Goal: Information Seeking & Learning: Learn about a topic

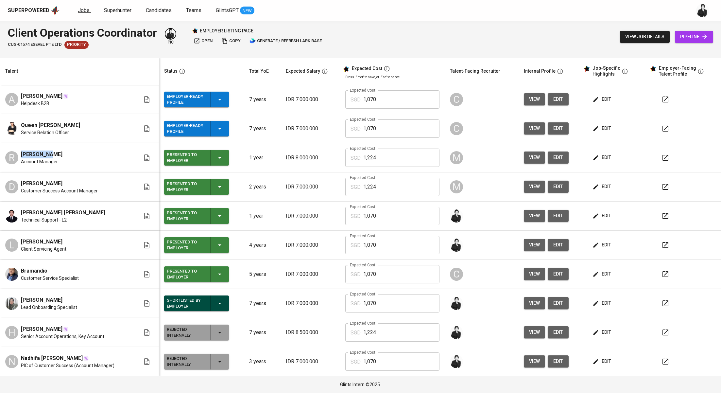
click at [85, 11] on span "Jobs" at bounding box center [84, 10] width 12 height 6
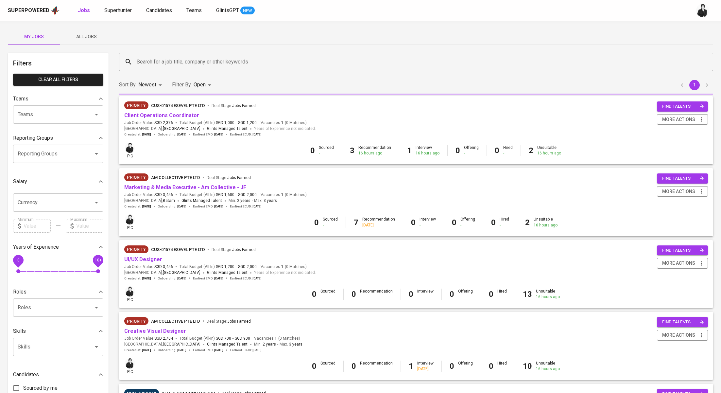
click at [183, 59] on input "Search for a job title, company or other keywords" at bounding box center [417, 62] width 565 height 12
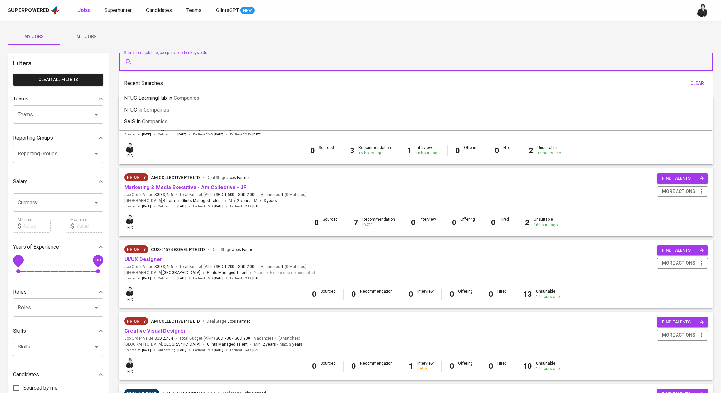
paste input "yuliogirsang1@gmail.com"
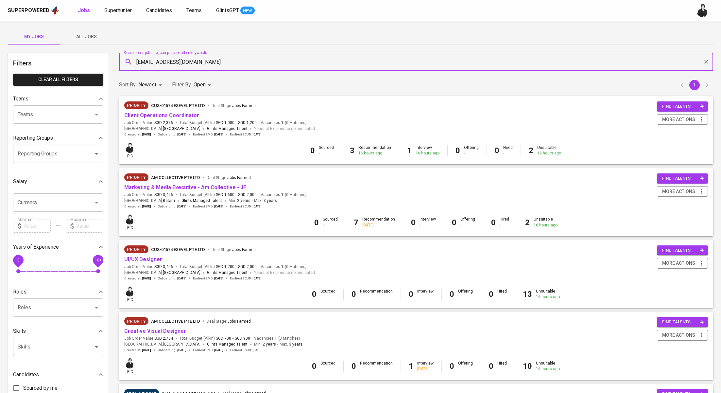
type input "yuliogirsang1@gmail.com"
click at [134, 9] on div "Jobs Superhunter Candidates Teams GlintsGPT NEW" at bounding box center [166, 11] width 177 height 8
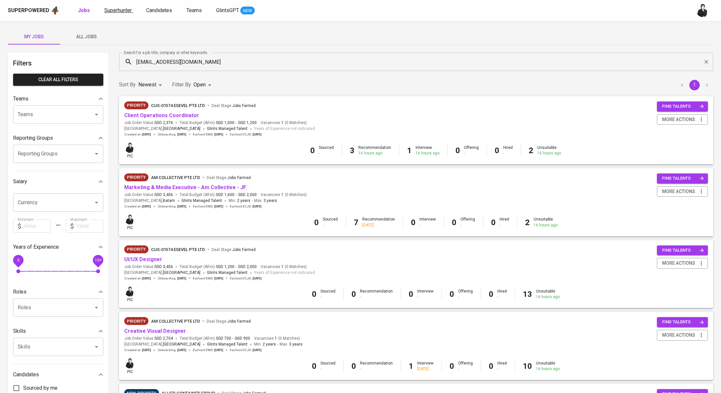
click at [121, 10] on span "Superhunter" at bounding box center [117, 10] width 27 height 6
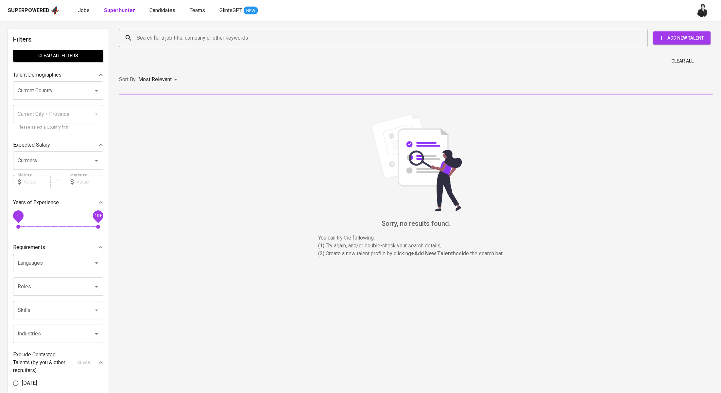
click at [254, 41] on input "Search for a job title, company or other keywords" at bounding box center [385, 38] width 500 height 12
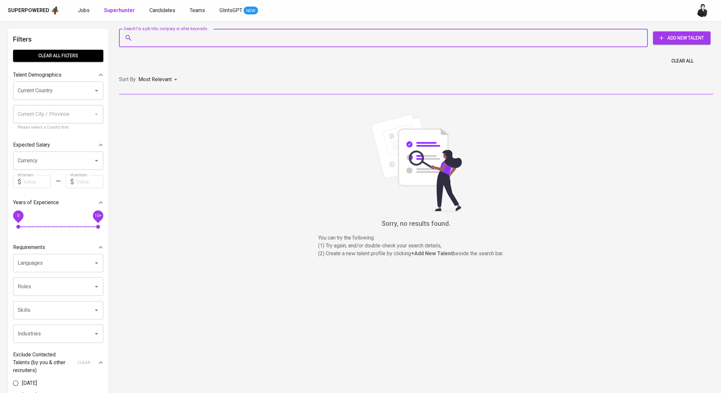
paste input "yuliogirsang1@gmail.com"
type input "yuliogirsang1@gmail.com"
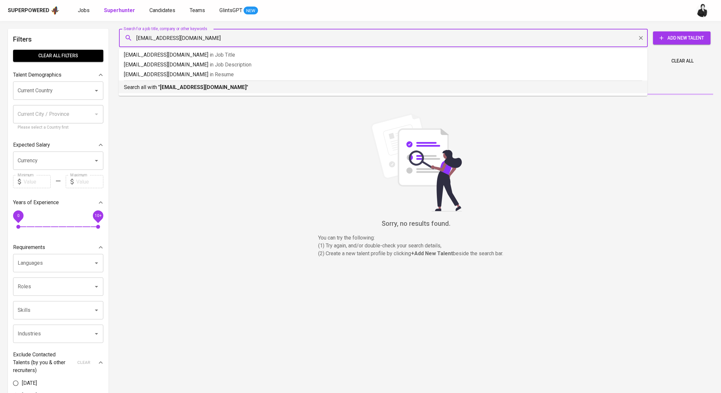
click at [226, 85] on p "Search all with " yuliogirsang1@gmail.com "" at bounding box center [383, 87] width 518 height 8
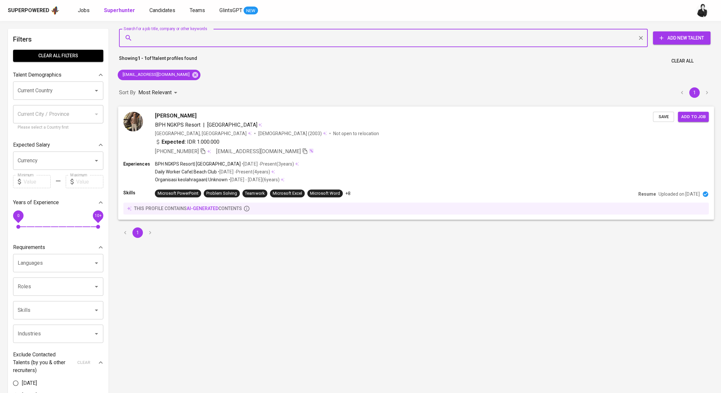
click at [197, 113] on span "Yulio Christyano Girsang" at bounding box center [176, 116] width 42 height 8
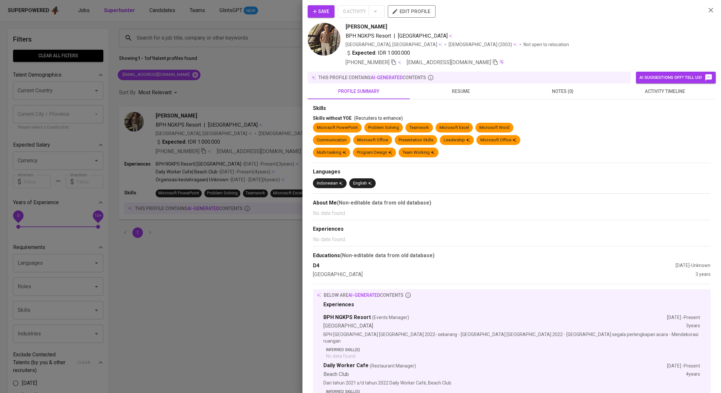
click at [634, 89] on span "activity timeline" at bounding box center [665, 91] width 94 height 8
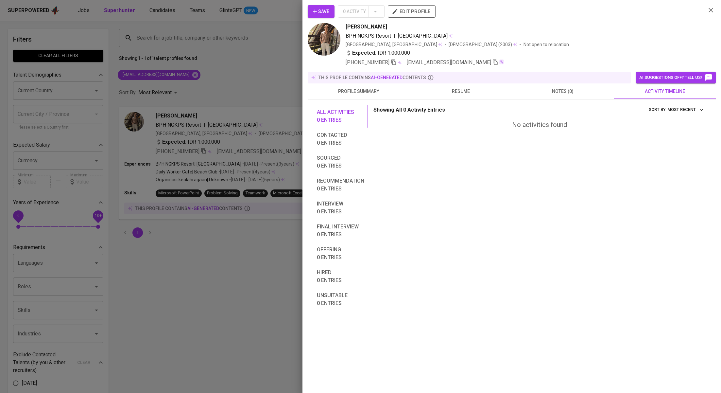
click at [359, 89] on span "profile summary" at bounding box center [359, 91] width 94 height 8
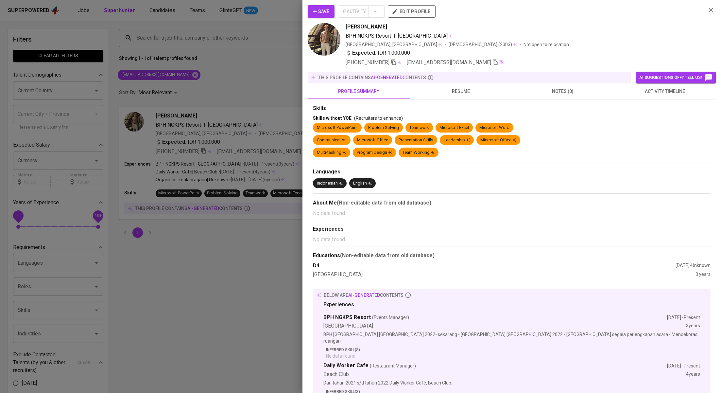
click at [359, 89] on span "profile summary" at bounding box center [359, 91] width 94 height 8
click at [687, 94] on span "activity timeline" at bounding box center [665, 91] width 94 height 8
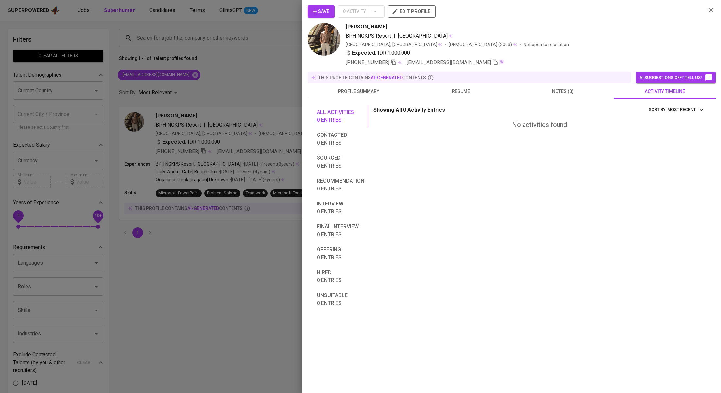
click at [366, 91] on span "profile summary" at bounding box center [359, 91] width 94 height 8
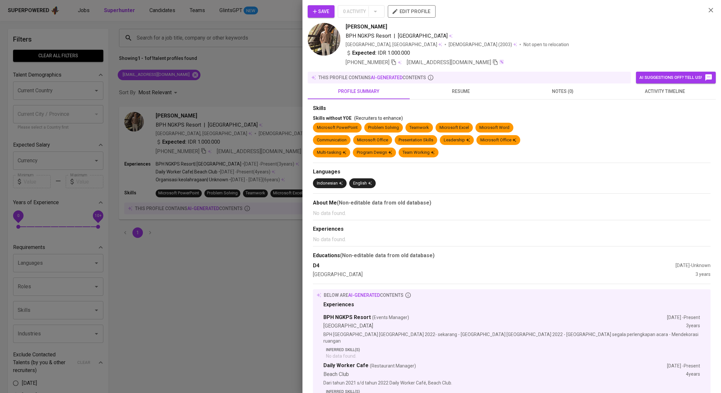
click at [487, 91] on span "resume" at bounding box center [461, 91] width 94 height 8
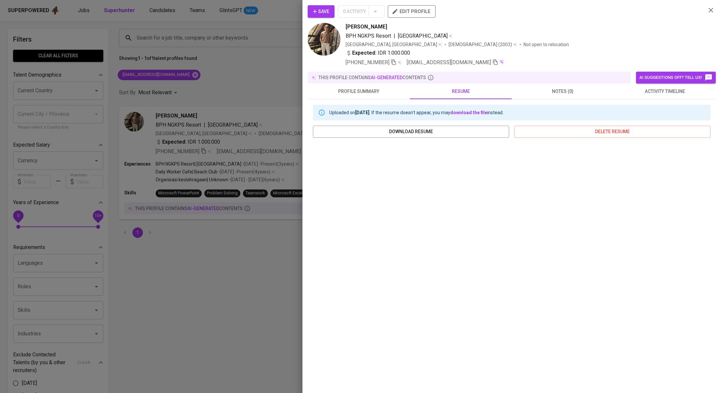
click at [222, 293] on div at bounding box center [360, 196] width 721 height 393
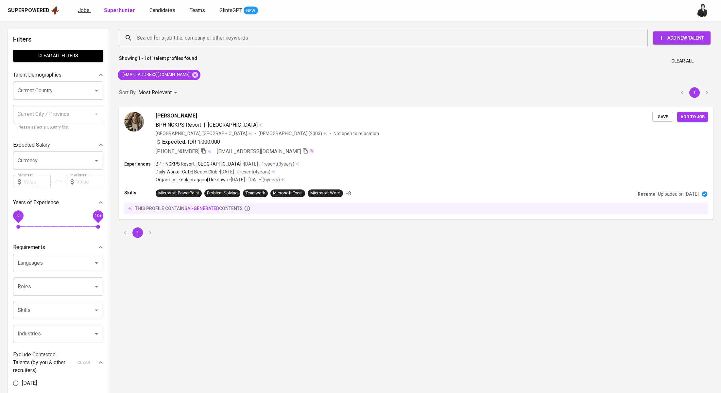
click at [88, 7] on link "Jobs" at bounding box center [84, 11] width 13 height 8
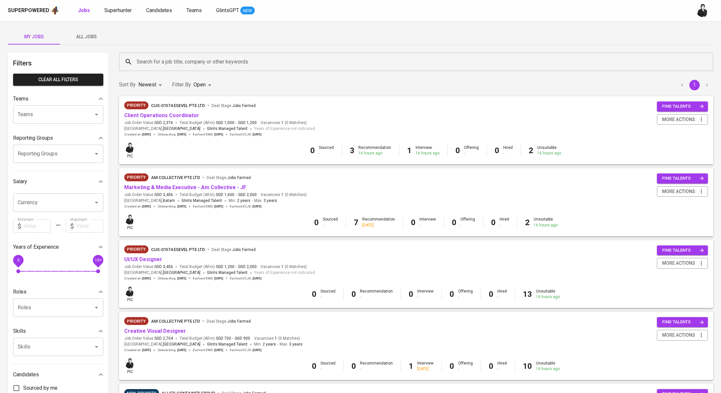
click at [170, 60] on input "Search for a job title, company or other keywords" at bounding box center [417, 62] width 565 height 12
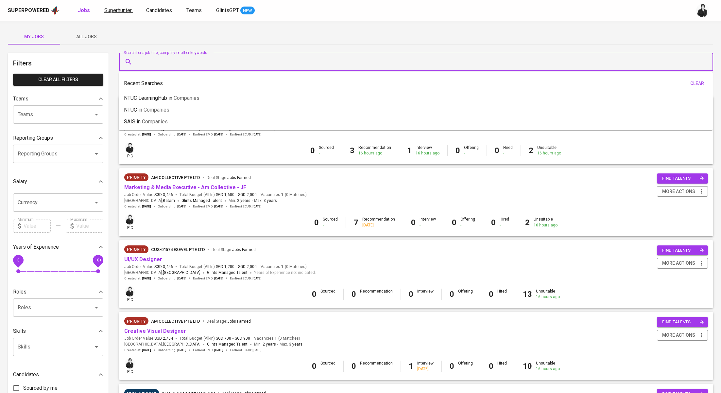
click at [125, 7] on span "Superhunter" at bounding box center [117, 10] width 27 height 6
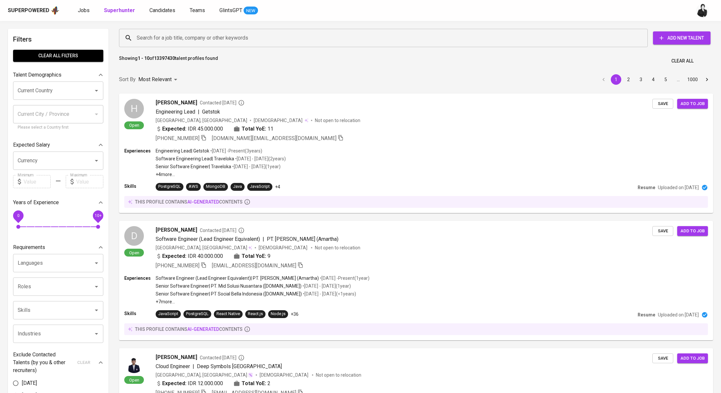
click at [187, 38] on input "Search for a job title, company or other keywords" at bounding box center [385, 38] width 500 height 12
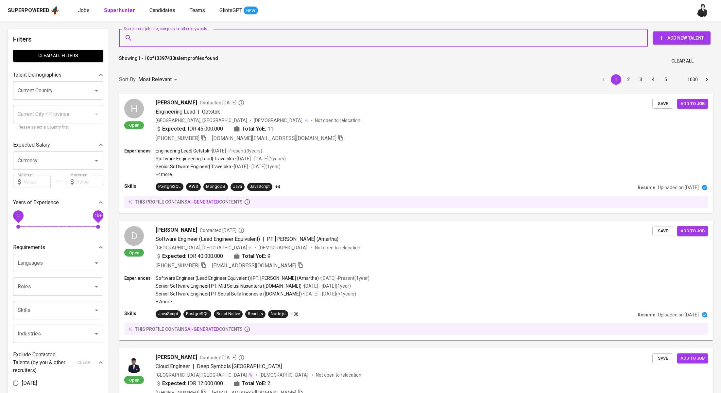
paste input "rosaliaekap11@gmail.com"
type input "rosaliaekap11@gmail.com"
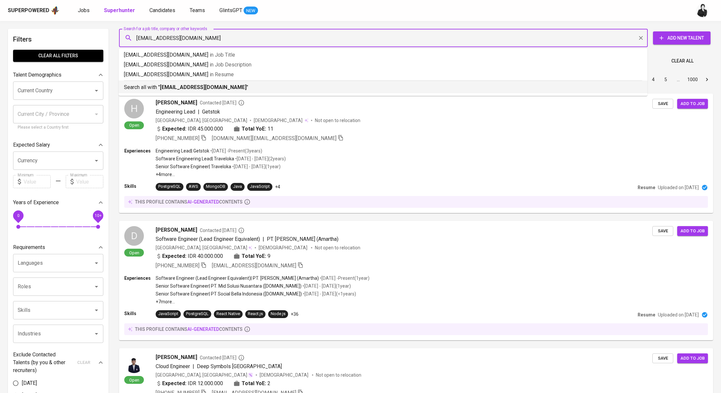
click at [186, 90] on b "rosaliaekap11@gmail.com" at bounding box center [203, 87] width 87 height 6
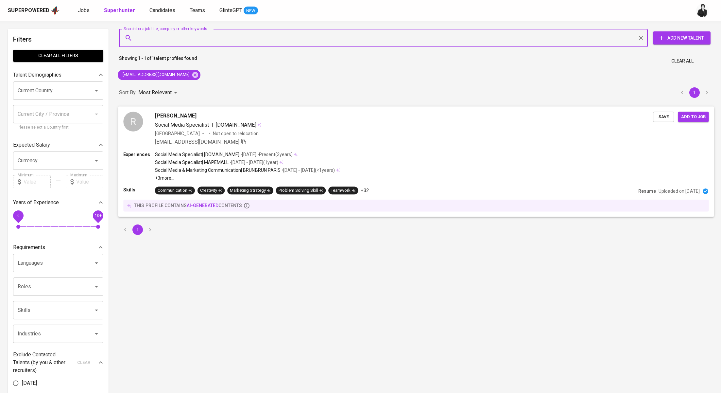
click at [195, 115] on span "Rosalia Eka Putri" at bounding box center [176, 116] width 42 height 8
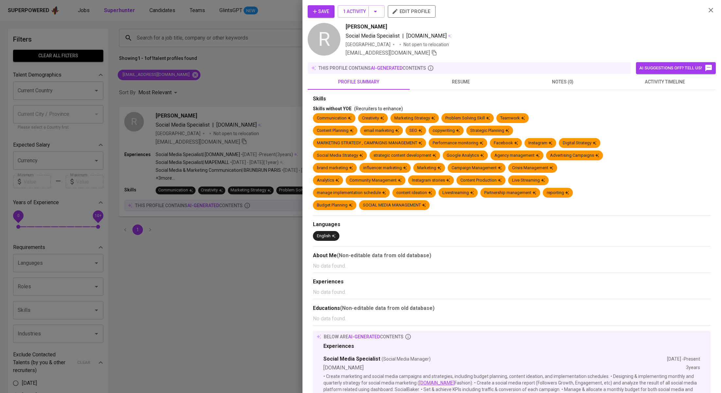
click at [635, 71] on div "this profile contains AI-generated contents AI suggestions off? Tell us!" at bounding box center [512, 68] width 408 height 12
click at [657, 89] on button "activity timeline" at bounding box center [665, 82] width 102 height 16
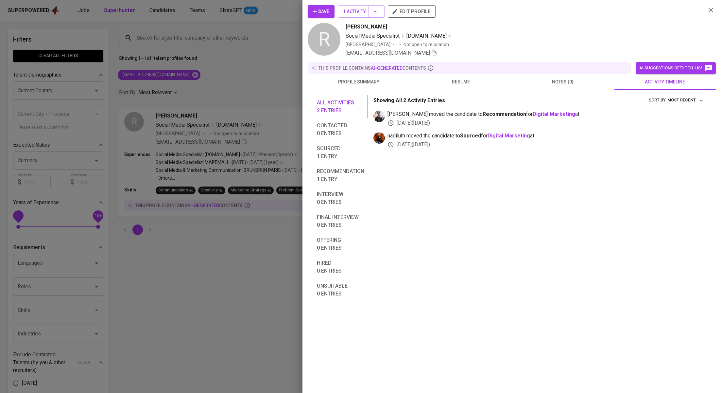
click at [469, 80] on span "resume" at bounding box center [461, 82] width 94 height 8
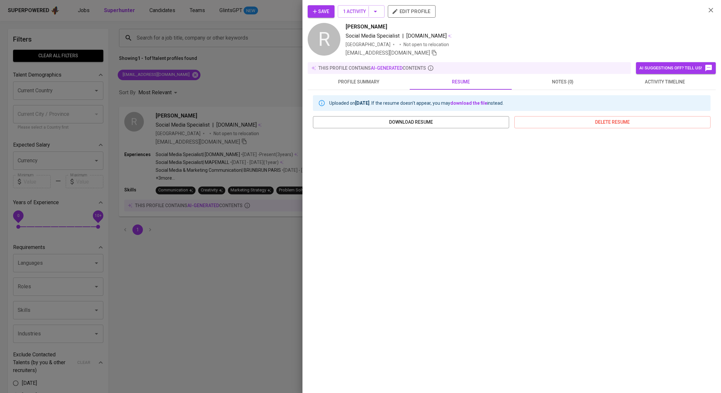
click at [243, 69] on div at bounding box center [360, 196] width 721 height 393
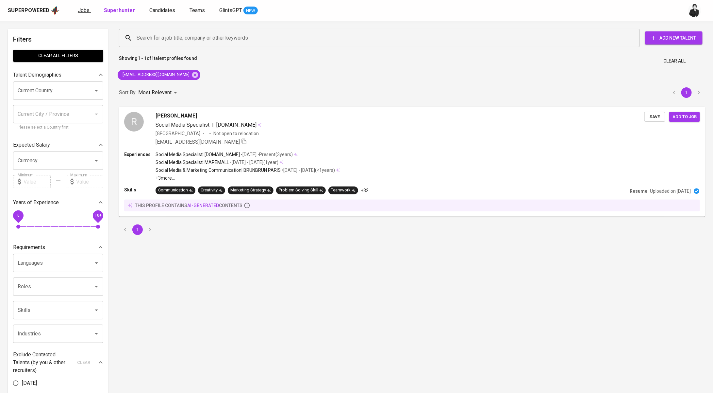
click at [83, 11] on span "Jobs" at bounding box center [84, 10] width 12 height 6
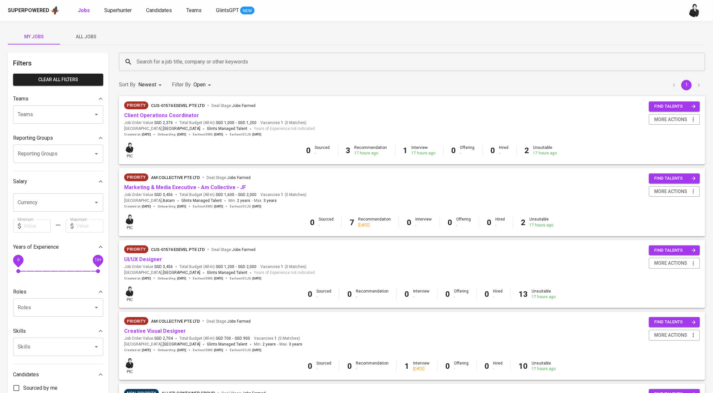
click at [85, 35] on span "All Jobs" at bounding box center [86, 37] width 44 height 8
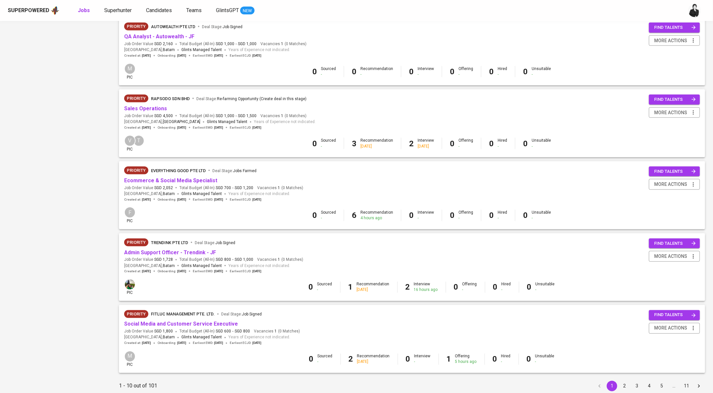
scroll to position [463, 0]
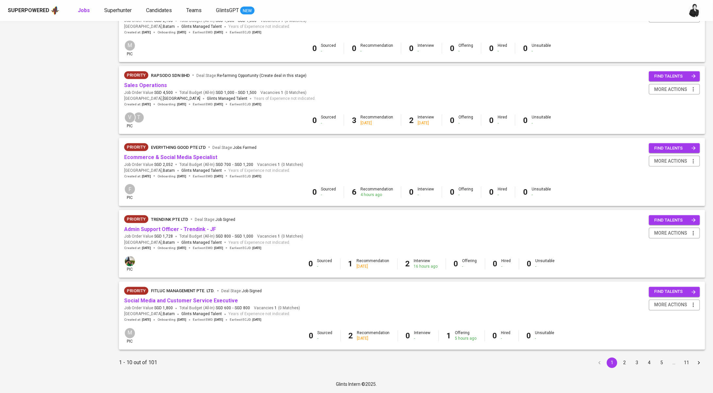
click at [626, 364] on button "2" at bounding box center [625, 362] width 10 height 10
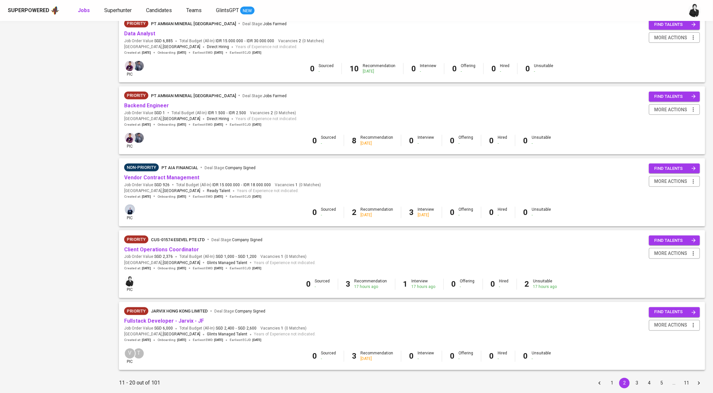
scroll to position [463, 0]
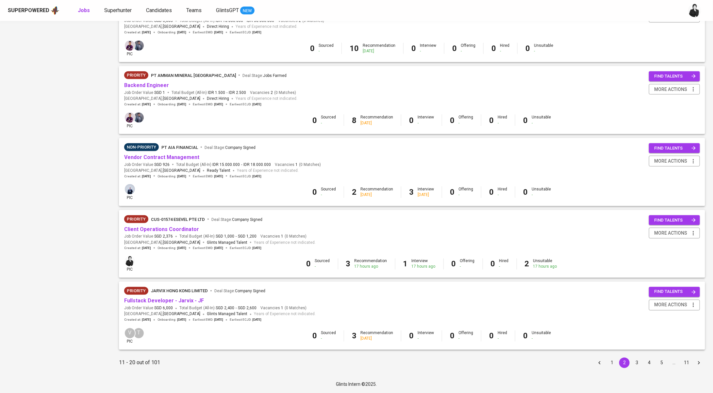
click at [637, 362] on button "3" at bounding box center [637, 362] width 10 height 10
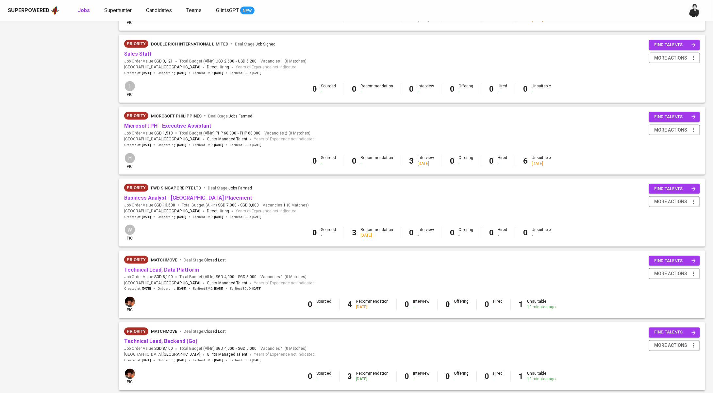
scroll to position [463, 0]
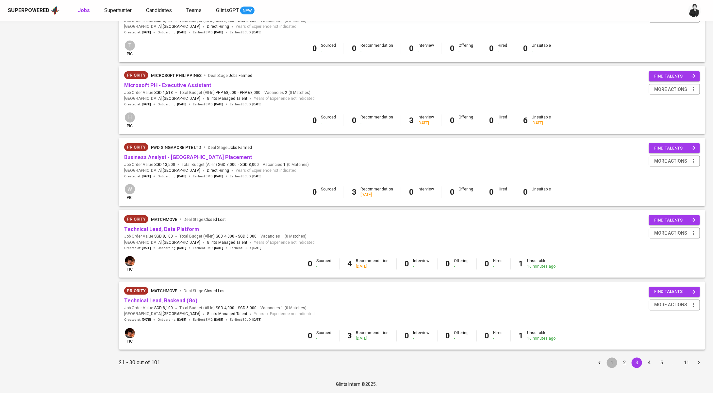
click at [614, 364] on button "1" at bounding box center [612, 362] width 10 height 10
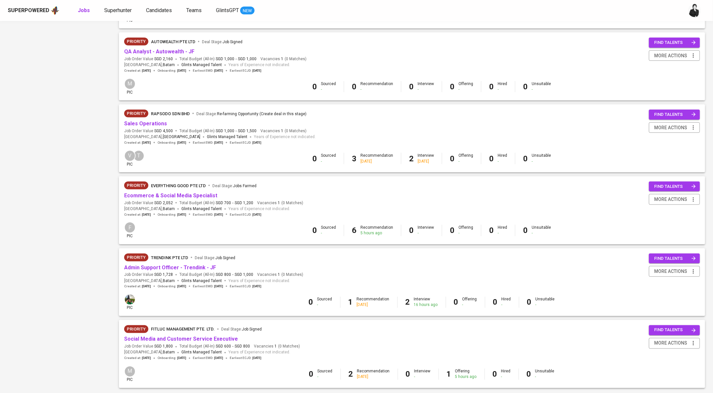
scroll to position [423, 0]
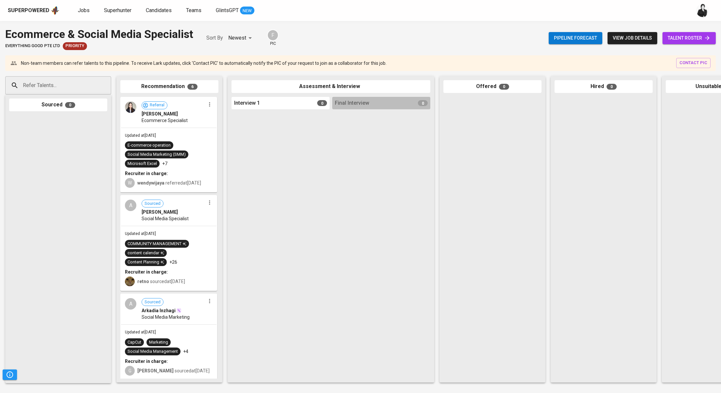
click at [690, 43] on link "talent roster" at bounding box center [688, 38] width 53 height 12
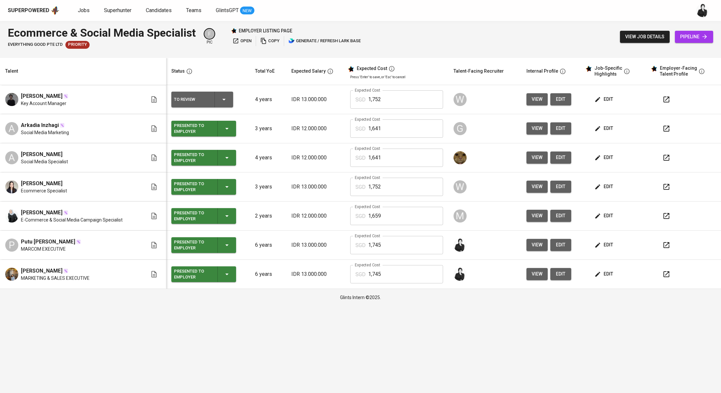
click at [603, 242] on span "edit" at bounding box center [604, 245] width 17 height 8
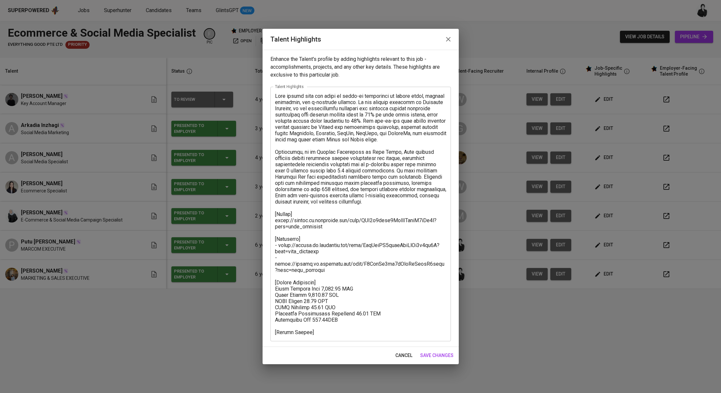
click at [339, 331] on textarea at bounding box center [360, 214] width 171 height 242
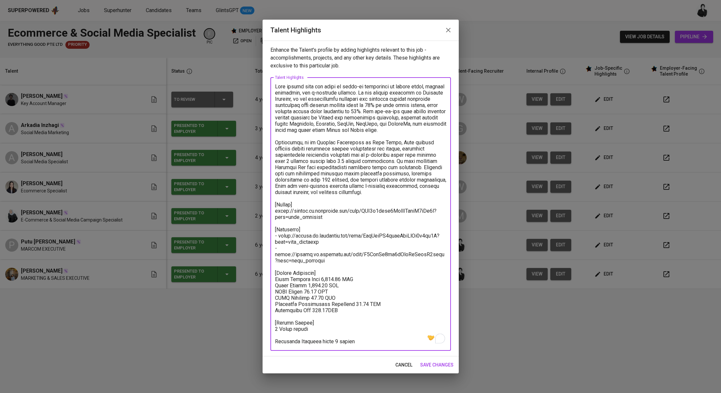
paste textarea "https://glints.sg.larksuite.com/file/PAp3bkghSoIsnQxkvuJl8PImgle?from=from_copy…"
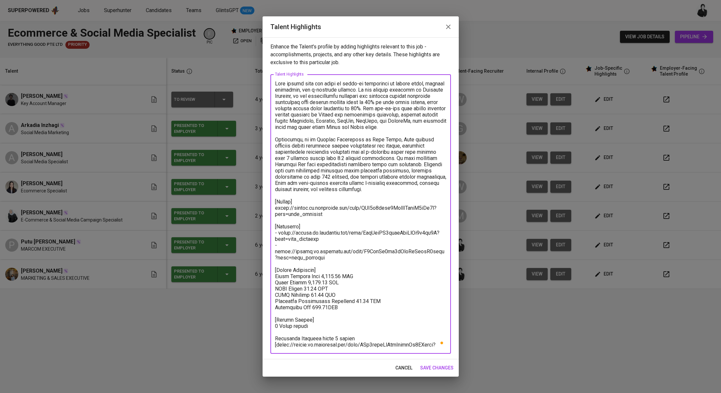
type textarea "Arya brings over six years of hands-on experience in social media, digital mark…"
click at [438, 367] on span "save changes" at bounding box center [436, 368] width 33 height 8
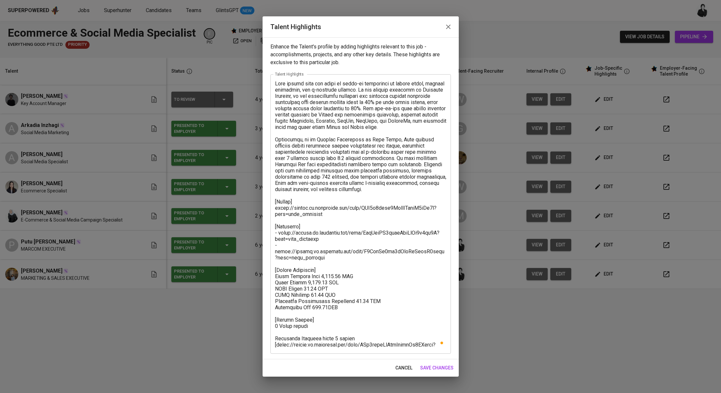
click at [433, 365] on span "save changes" at bounding box center [436, 368] width 33 height 8
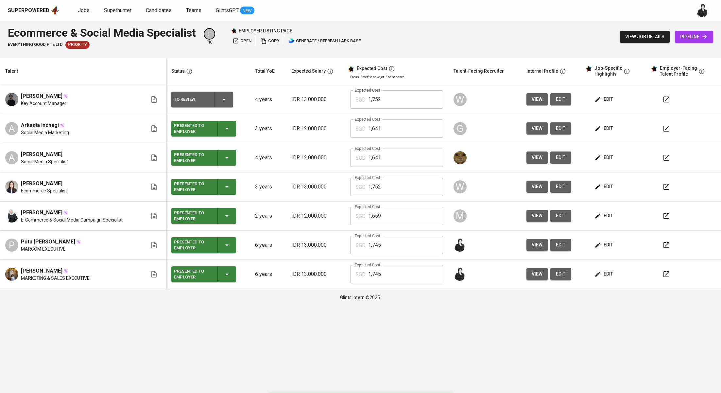
click at [597, 244] on icon "button" at bounding box center [597, 244] width 5 height 5
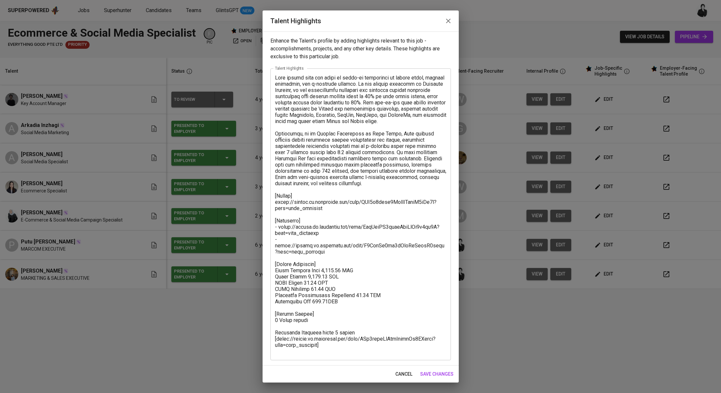
click at [451, 21] on icon "button" at bounding box center [448, 21] width 8 height 8
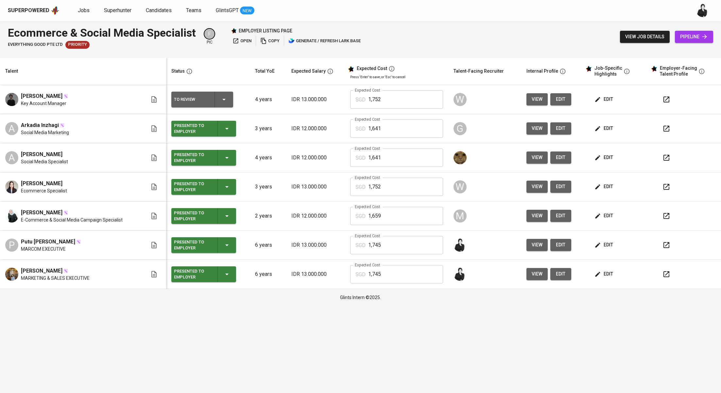
click at [660, 242] on button "button" at bounding box center [667, 245] width 16 height 16
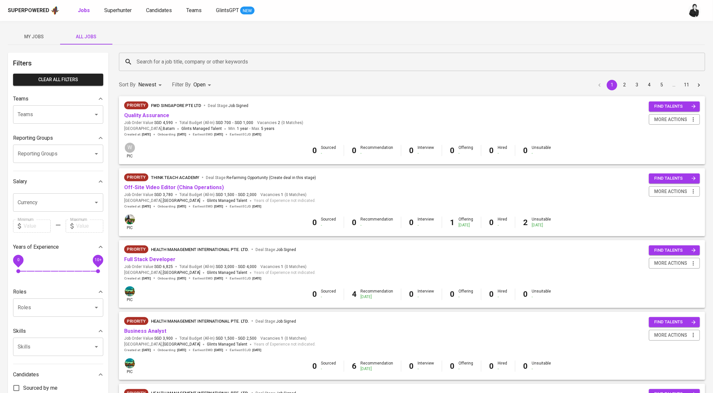
click at [34, 40] on span "My Jobs" at bounding box center [34, 37] width 44 height 8
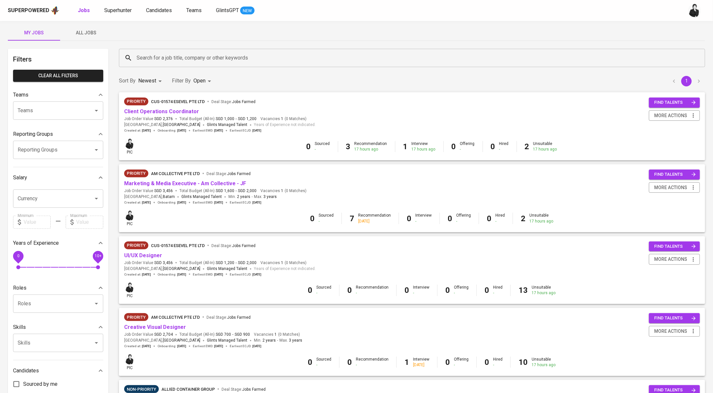
scroll to position [11, 0]
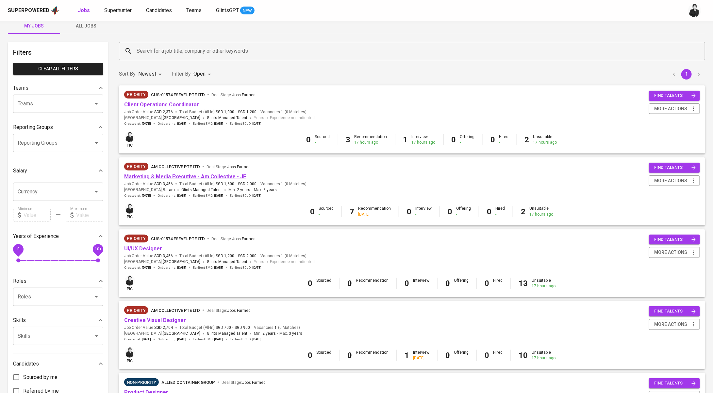
click at [225, 177] on link "Marketing & Media Executive - Am Collective - JF" at bounding box center [185, 176] width 122 height 6
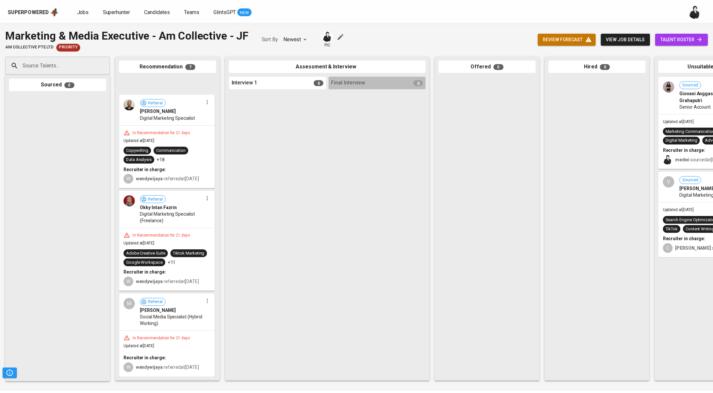
scroll to position [421, 0]
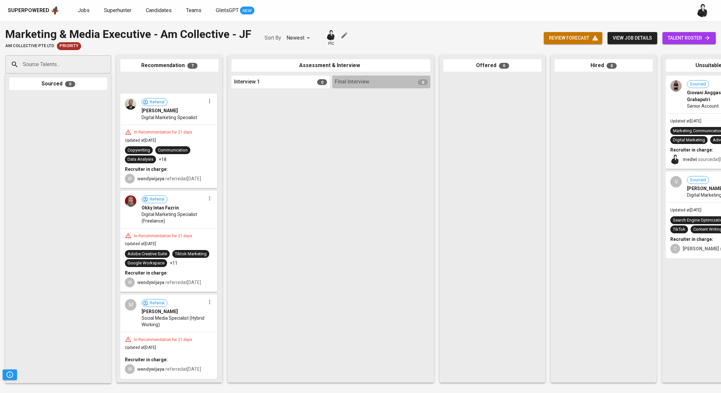
click at [686, 37] on span "talent roster" at bounding box center [689, 38] width 43 height 8
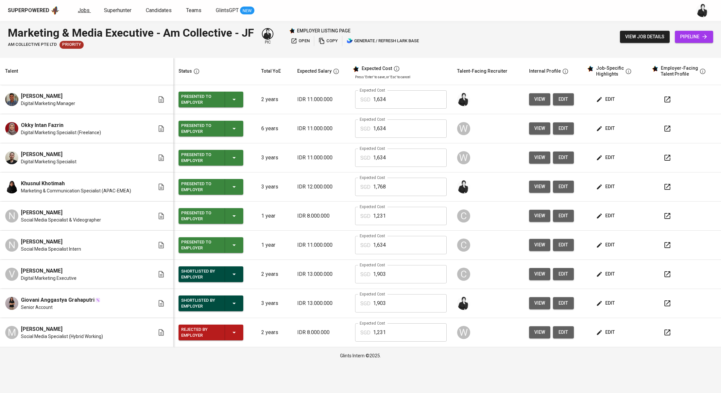
click at [78, 11] on span "Jobs" at bounding box center [84, 10] width 12 height 6
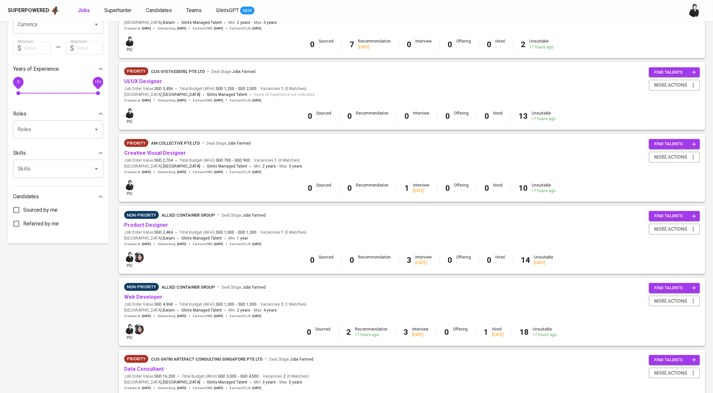
scroll to position [192, 0]
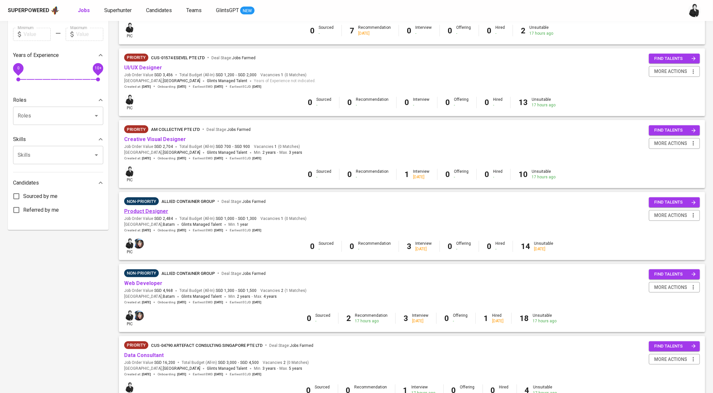
click at [149, 213] on link "Product Designer" at bounding box center [146, 211] width 44 height 6
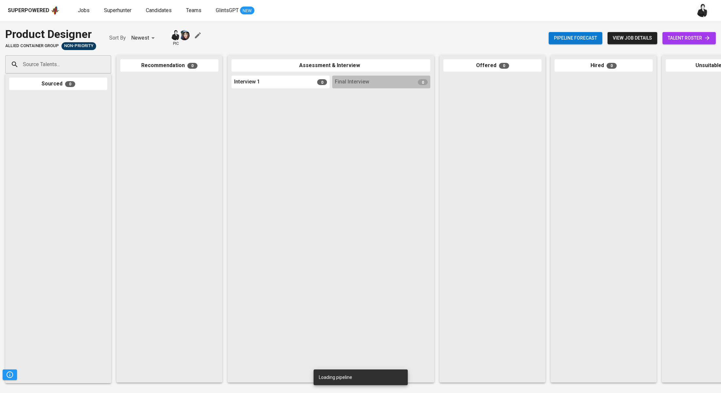
click at [673, 42] on link "talent roster" at bounding box center [688, 38] width 53 height 12
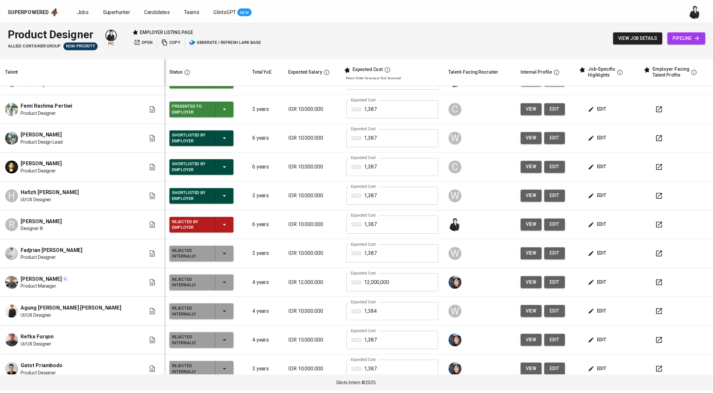
scroll to position [187, 0]
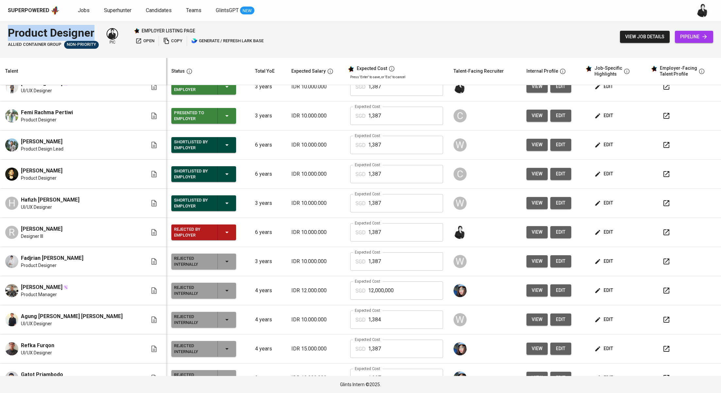
drag, startPoint x: 15, startPoint y: 33, endPoint x: 99, endPoint y: 27, distance: 84.2
click at [99, 27] on div "Product Designer Allied Container Group Non-Priority pic employer listing page …" at bounding box center [136, 37] width 257 height 24
copy div "Product Designer"
click at [86, 11] on span "Jobs" at bounding box center [84, 10] width 12 height 6
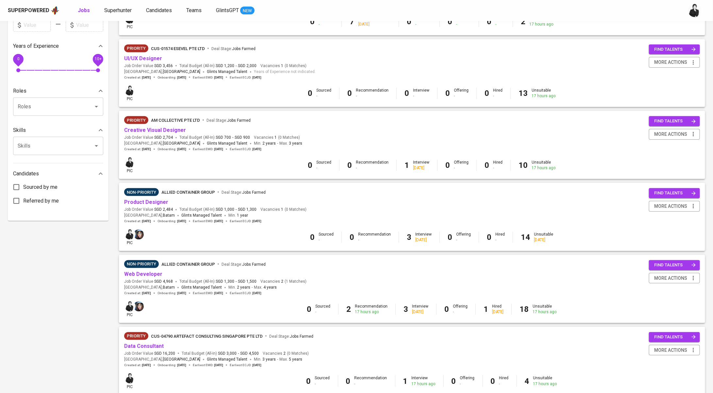
scroll to position [319, 0]
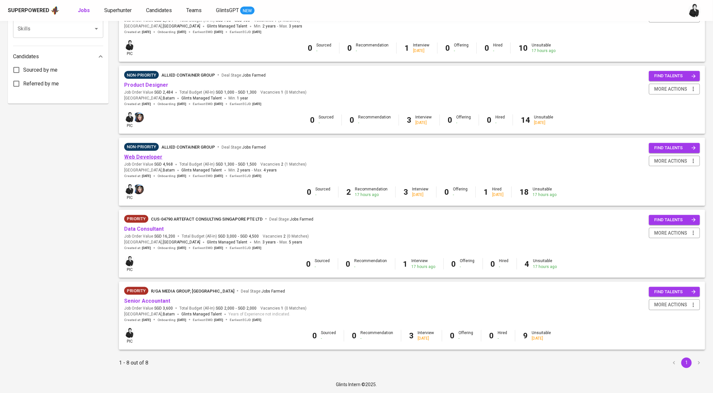
click at [158, 159] on link "Web Developer" at bounding box center [143, 157] width 38 height 6
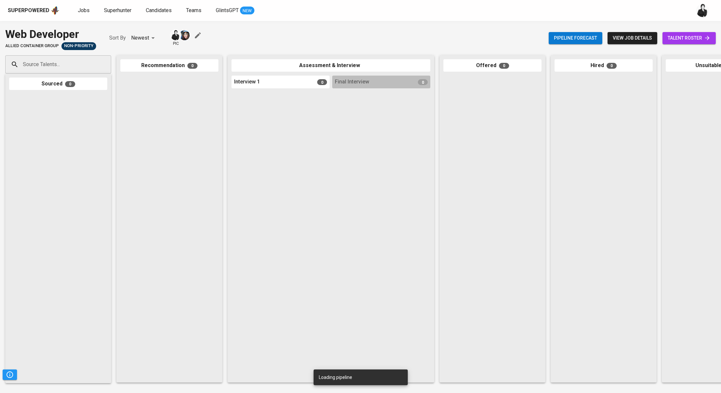
click at [690, 34] on link "talent roster" at bounding box center [688, 38] width 53 height 12
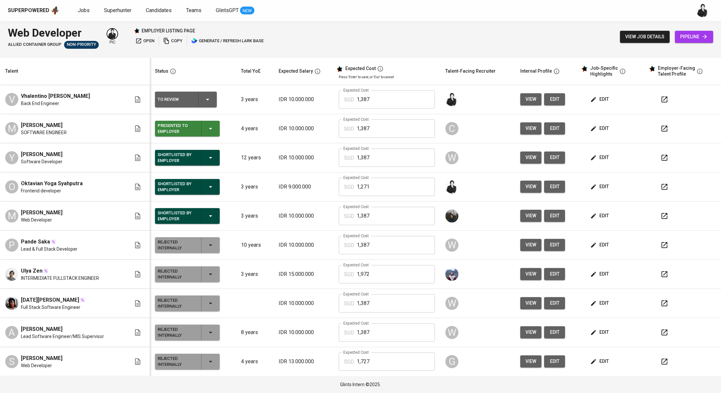
drag, startPoint x: 66, startPoint y: 154, endPoint x: 19, endPoint y: 152, distance: 47.4
click at [19, 152] on div "Y [PERSON_NAME] Software Developer" at bounding box center [68, 157] width 126 height 14
copy span "[PERSON_NAME]"
drag, startPoint x: 66, startPoint y: 212, endPoint x: 31, endPoint y: 211, distance: 35.6
click at [31, 211] on div "M Muhammad Taufiq Mahdi Web Developer" at bounding box center [68, 216] width 126 height 14
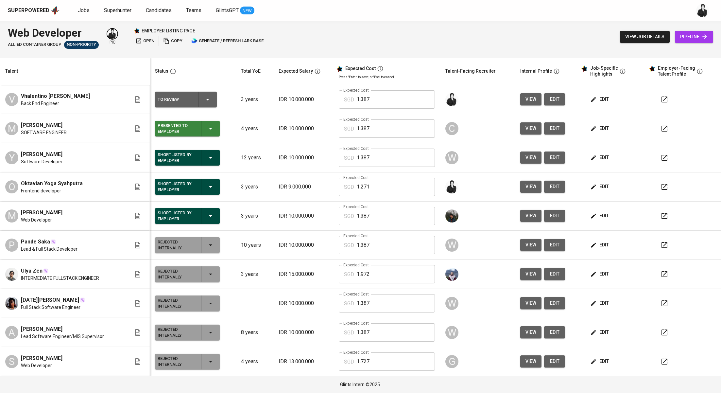
click at [151, 40] on span "open" at bounding box center [144, 41] width 19 height 8
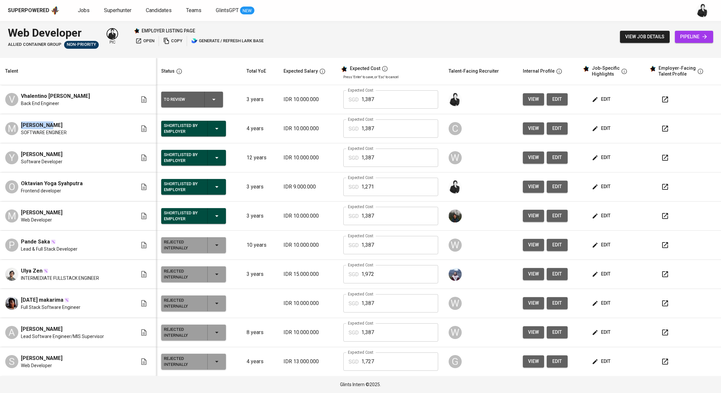
drag, startPoint x: 50, startPoint y: 125, endPoint x: 21, endPoint y: 126, distance: 29.1
click at [21, 126] on div "[PERSON_NAME]" at bounding box center [44, 125] width 46 height 8
drag, startPoint x: 47, startPoint y: 123, endPoint x: 17, endPoint y: 124, distance: 30.7
click at [17, 124] on div "M [PERSON_NAME] SOFTWARE ENGINEER" at bounding box center [71, 128] width 132 height 14
copy span "[PERSON_NAME]"
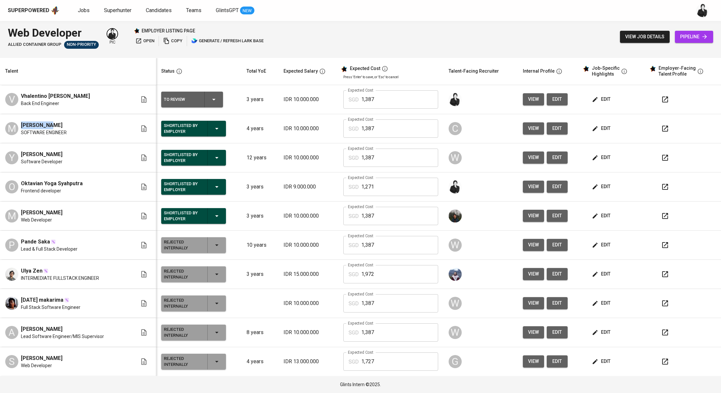
click at [215, 215] on icon "button" at bounding box center [216, 216] width 3 height 2
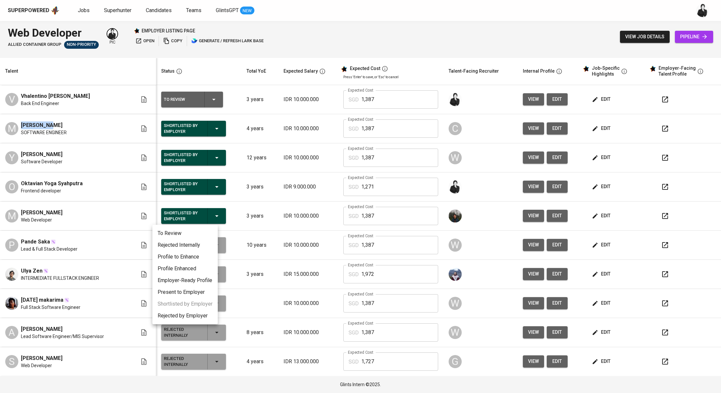
click at [82, 183] on div at bounding box center [360, 196] width 721 height 393
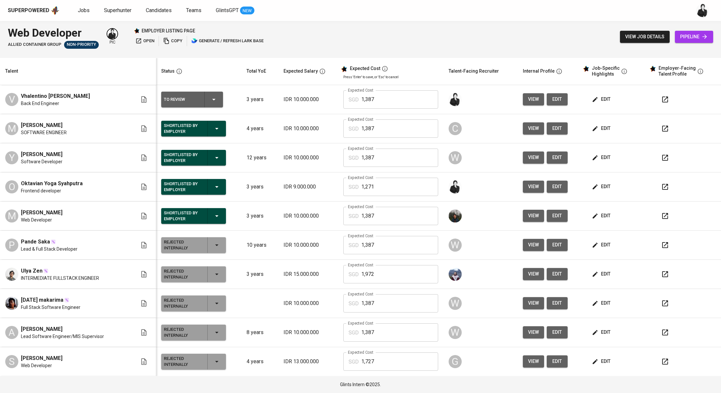
click at [79, 183] on span "Oktavian Yoga Syahputra" at bounding box center [52, 184] width 62 height 8
drag, startPoint x: 80, startPoint y: 183, endPoint x: 22, endPoint y: 182, distance: 58.9
click at [22, 182] on div "O Oktavian Yoga Syahputra Frontend developer" at bounding box center [71, 187] width 132 height 14
copy span "Oktavian Yoga Syahputra"
click at [80, 14] on link "Jobs" at bounding box center [84, 11] width 13 height 8
